Goal: Task Accomplishment & Management: Manage account settings

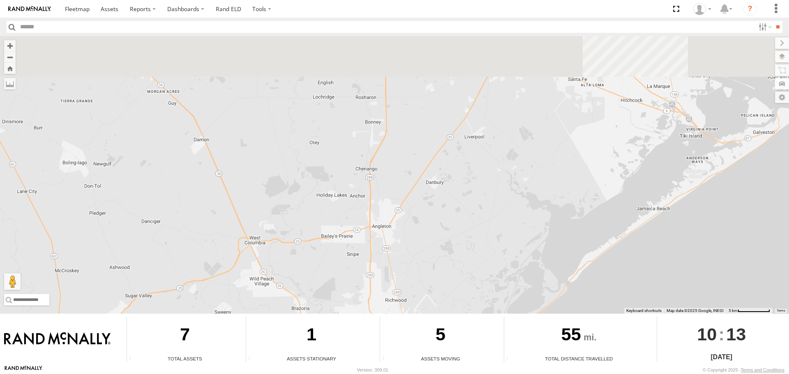
drag, startPoint x: 546, startPoint y: 90, endPoint x: 493, endPoint y: 285, distance: 202.6
click at [495, 282] on div "391 350 375 400 403" at bounding box center [394, 175] width 789 height 278
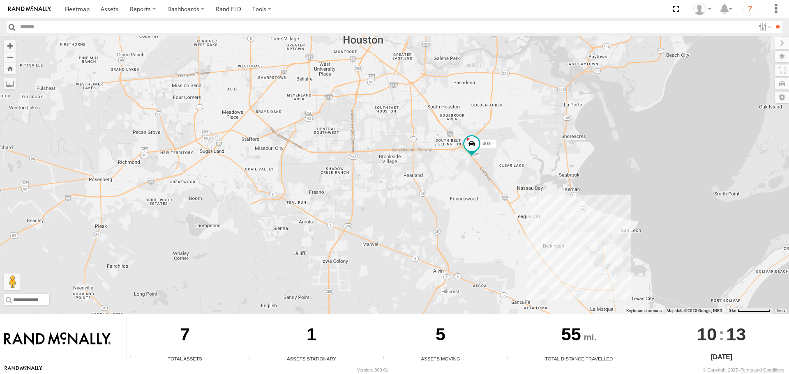
drag, startPoint x: 489, startPoint y: 284, endPoint x: 540, endPoint y: 108, distance: 183.0
click at [539, 115] on div "391 350 375 400 403" at bounding box center [394, 175] width 789 height 278
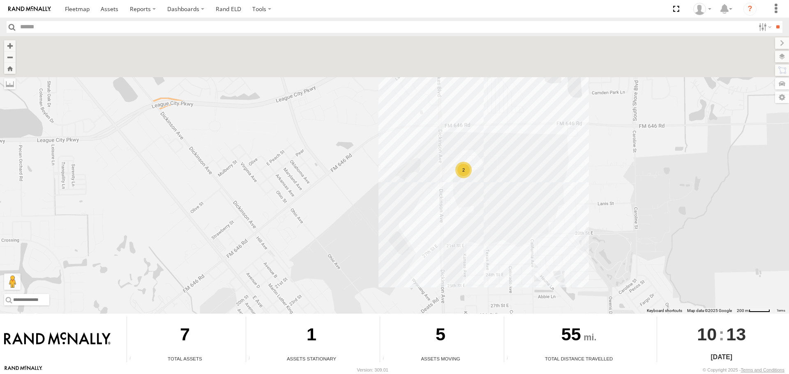
drag, startPoint x: 494, startPoint y: 119, endPoint x: 479, endPoint y: 215, distance: 97.2
click at [479, 215] on div "391 350 375 400 403 2" at bounding box center [394, 175] width 789 height 278
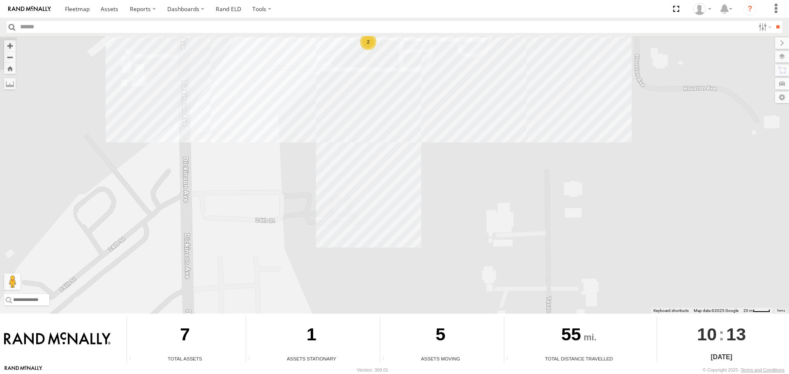
drag, startPoint x: 457, startPoint y: 179, endPoint x: 467, endPoint y: 308, distance: 129.8
click at [467, 308] on div "391 350 375 400 403 2" at bounding box center [394, 175] width 789 height 278
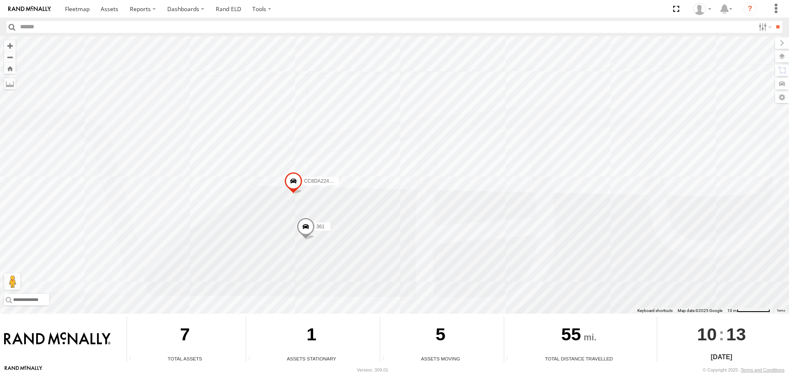
drag, startPoint x: 326, startPoint y: 177, endPoint x: 345, endPoint y: 203, distance: 32.9
click at [345, 203] on div "391 350 375 400 403 CC8DA224C10C [286] 361" at bounding box center [394, 175] width 789 height 278
click at [312, 180] on span "CC8DA224C10C [286]" at bounding box center [331, 182] width 50 height 6
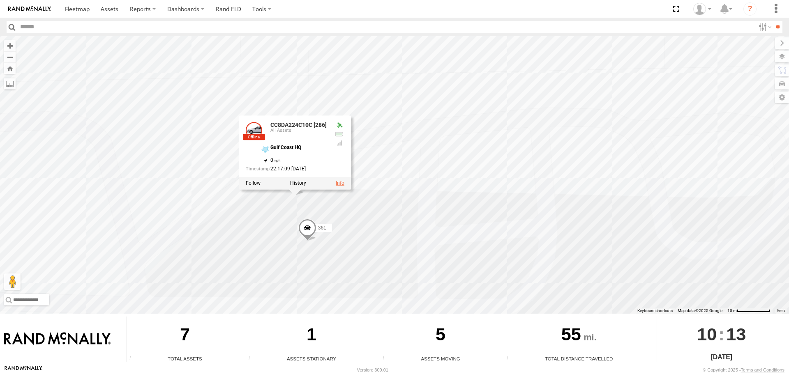
click at [339, 182] on link at bounding box center [340, 183] width 9 height 6
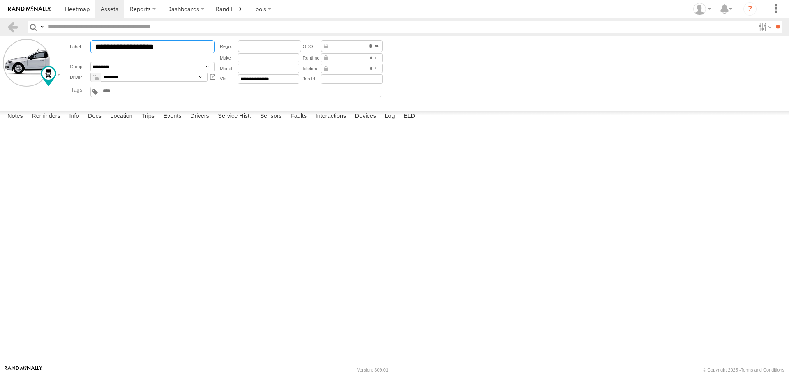
click at [186, 46] on input "**********" at bounding box center [152, 46] width 124 height 13
type input "*"
type input "*********"
click at [0, 0] on div at bounding box center [0, 0] width 0 height 0
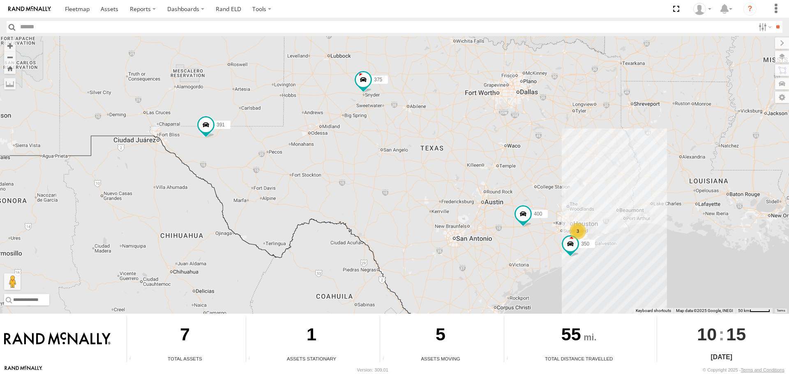
click at [580, 231] on div "3" at bounding box center [577, 231] width 16 height 16
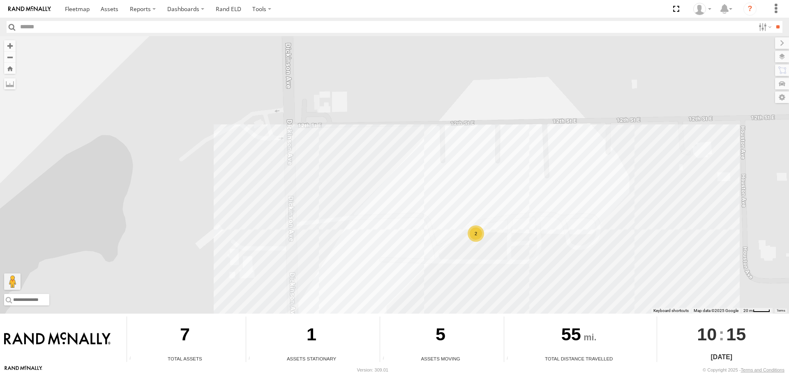
drag, startPoint x: 498, startPoint y: 253, endPoint x: 499, endPoint y: 180, distance: 73.5
click at [500, 183] on div "391 350 375 400 403 2" at bounding box center [394, 175] width 789 height 278
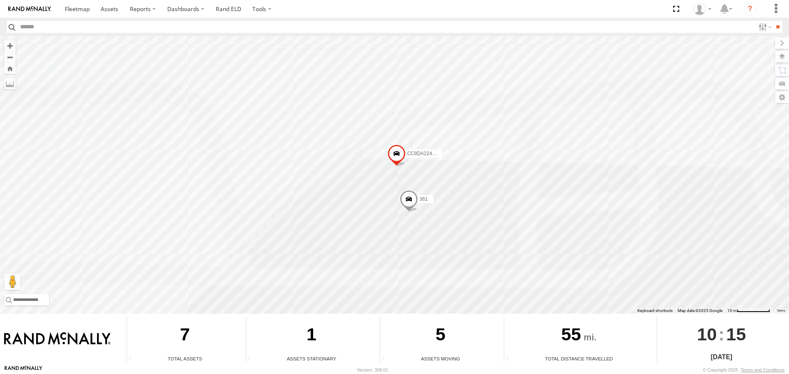
click at [419, 154] on span "CC8DA224C10C [286]" at bounding box center [432, 154] width 50 height 6
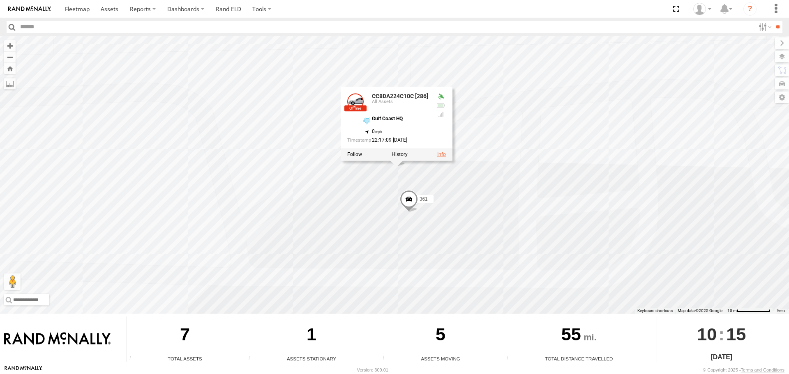
click at [442, 153] on link at bounding box center [441, 155] width 9 height 6
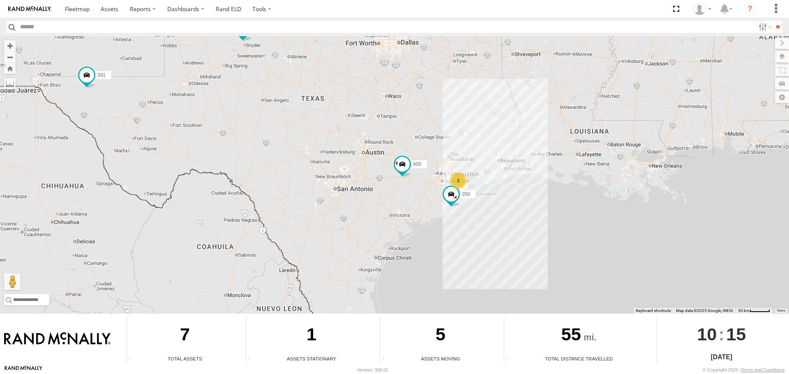
drag, startPoint x: 419, startPoint y: 168, endPoint x: 298, endPoint y: 118, distance: 130.9
click at [298, 118] on div "391 3 350 375 400" at bounding box center [394, 175] width 789 height 278
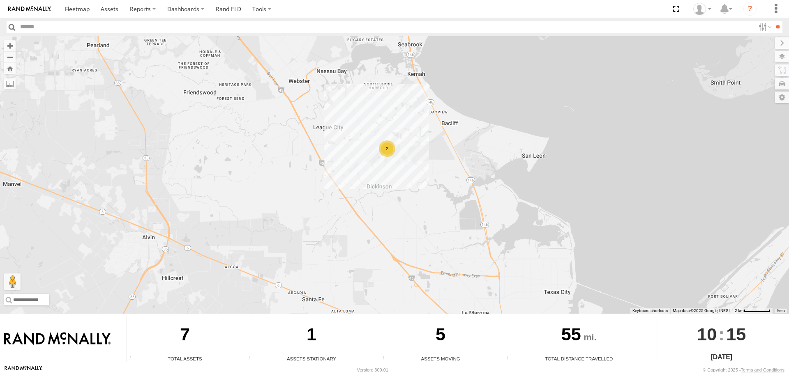
drag, startPoint x: 397, startPoint y: 144, endPoint x: 413, endPoint y: 185, distance: 44.6
click at [413, 185] on div "391 350 375 400 403 2" at bounding box center [394, 175] width 789 height 278
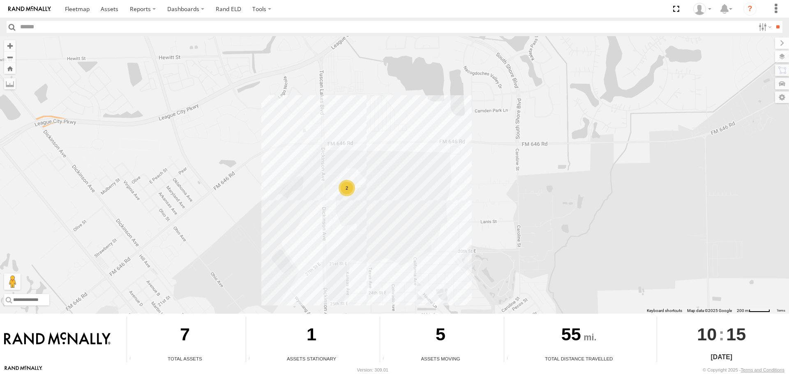
drag, startPoint x: 350, startPoint y: 161, endPoint x: 386, endPoint y: 221, distance: 70.1
click at [391, 227] on div "391 350 375 400 403 2" at bounding box center [394, 175] width 789 height 278
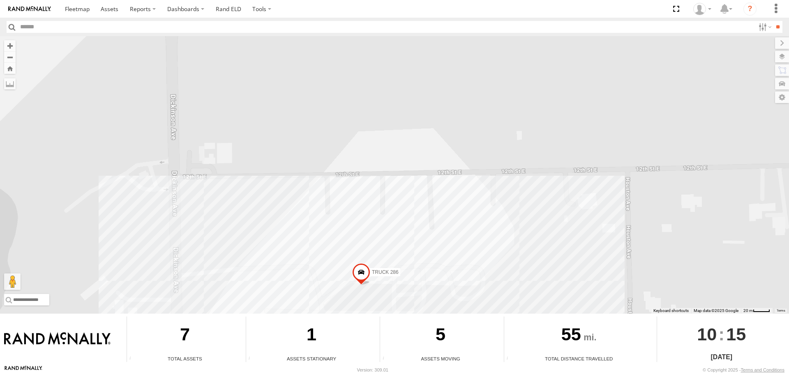
drag, startPoint x: 391, startPoint y: 207, endPoint x: 413, endPoint y: 87, distance: 122.0
click at [413, 90] on div "391 350 375 400 403 TRUCK 286" at bounding box center [394, 175] width 789 height 278
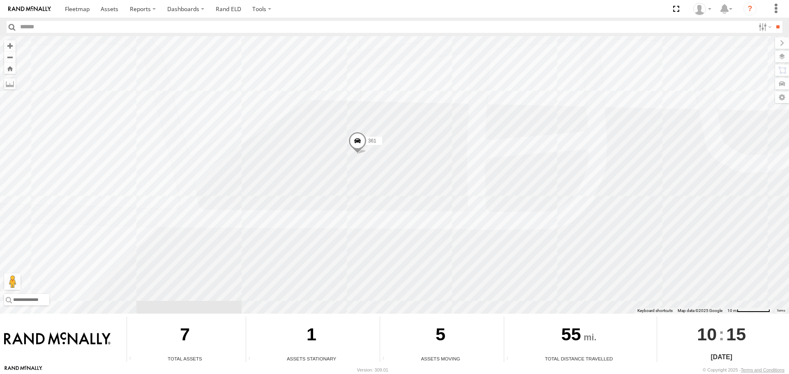
drag, startPoint x: 399, startPoint y: 114, endPoint x: 471, endPoint y: 232, distance: 138.1
click at [471, 232] on div "391 350 375 400 403 361" at bounding box center [394, 175] width 789 height 278
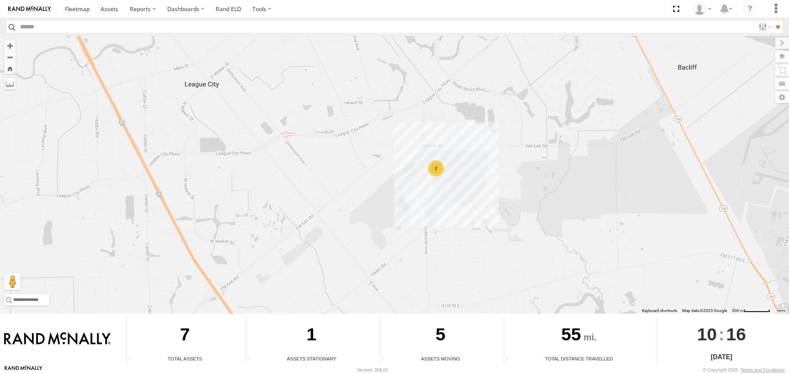
click at [95, 135] on div "391 350 375 400 403 2" at bounding box center [394, 175] width 789 height 278
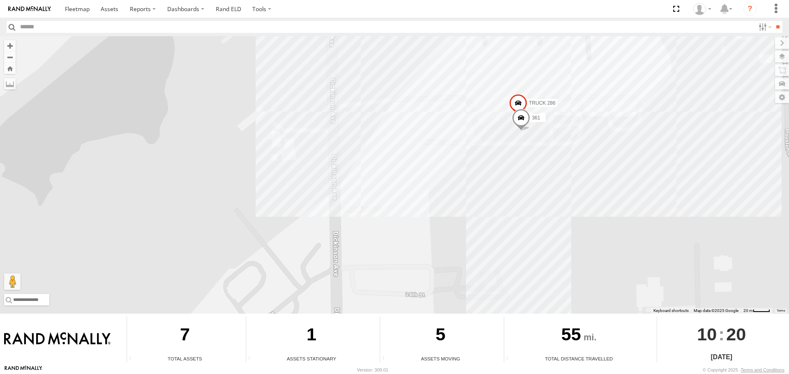
drag, startPoint x: 514, startPoint y: 94, endPoint x: 539, endPoint y: 178, distance: 88.0
click at [539, 177] on div "391 350 375 400 403 TRUCK 286 361" at bounding box center [394, 175] width 789 height 278
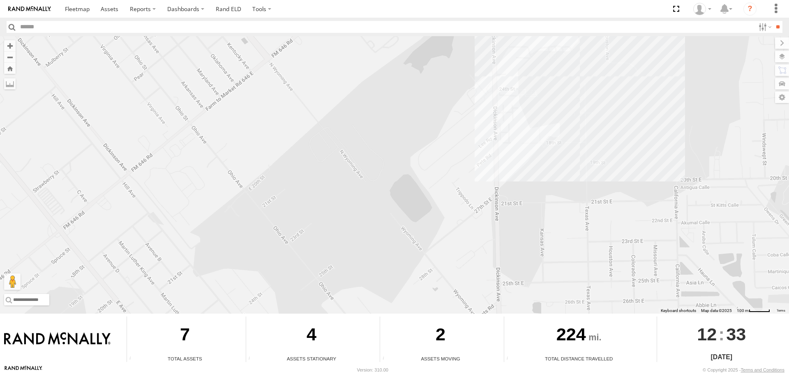
drag, startPoint x: 537, startPoint y: 114, endPoint x: 540, endPoint y: 295, distance: 181.1
click at [543, 283] on div "391 375 400" at bounding box center [394, 175] width 789 height 278
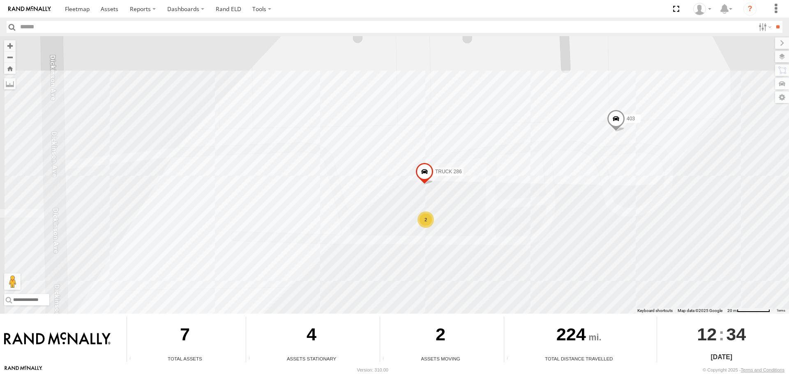
click at [428, 170] on span at bounding box center [424, 174] width 18 height 22
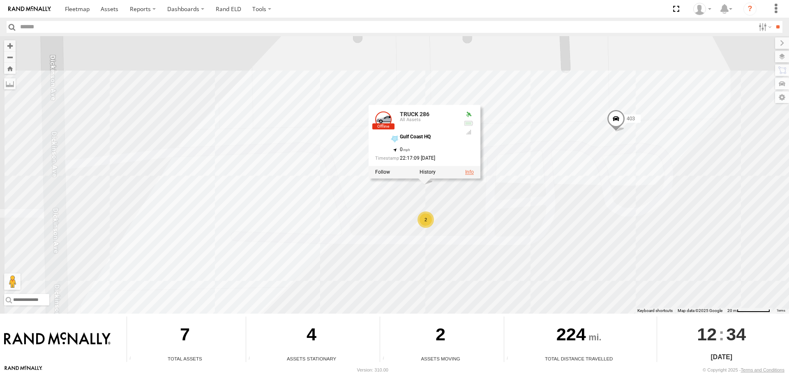
click at [469, 173] on link at bounding box center [469, 173] width 9 height 6
